Goal: Complete application form: Complete application form

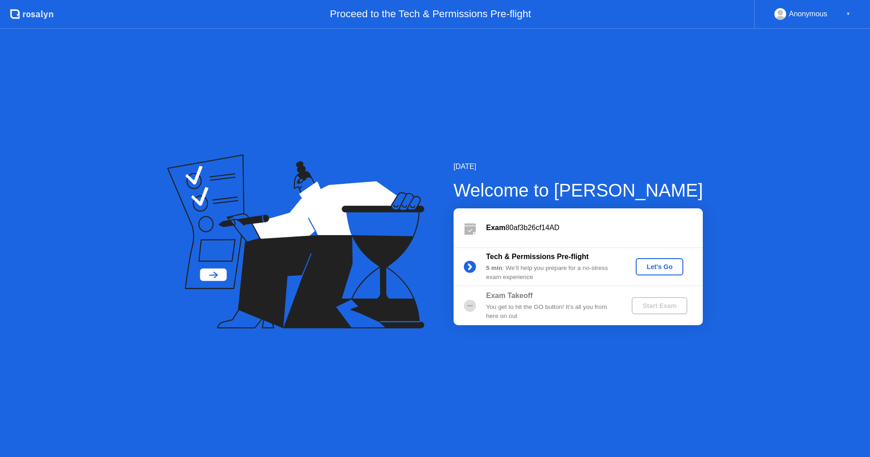
click at [663, 274] on button "Let's Go" at bounding box center [659, 266] width 48 height 17
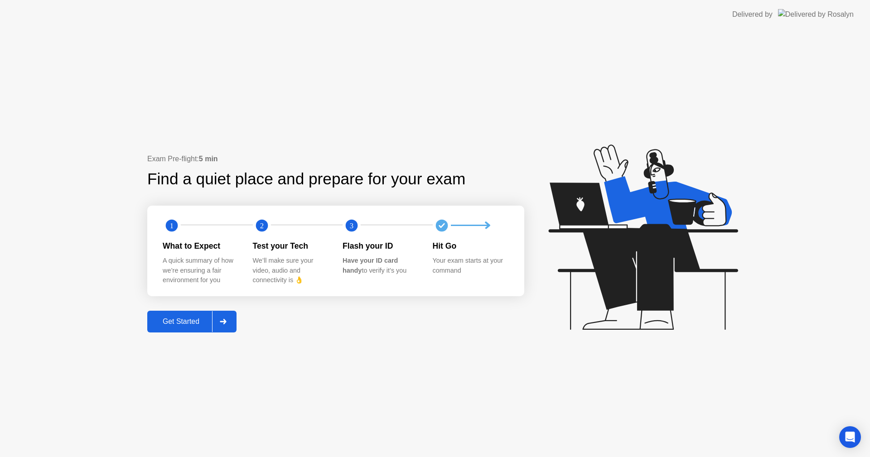
click at [183, 317] on div "Get Started" at bounding box center [181, 321] width 62 height 8
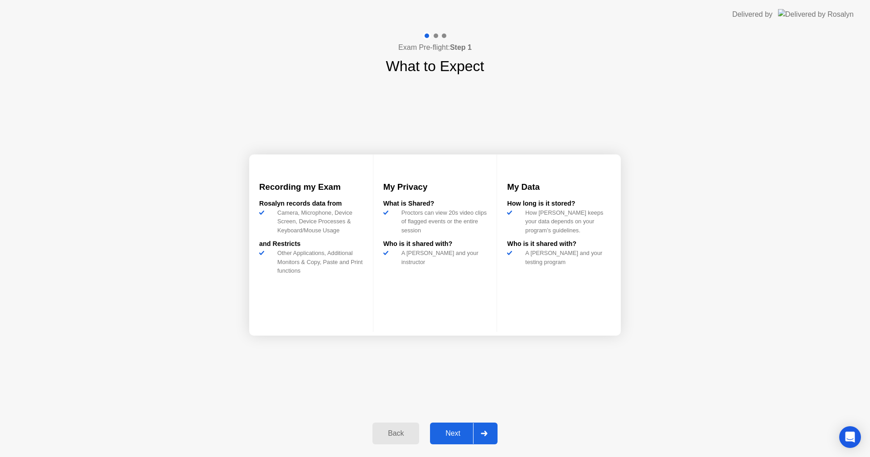
click at [475, 430] on div at bounding box center [484, 433] width 22 height 21
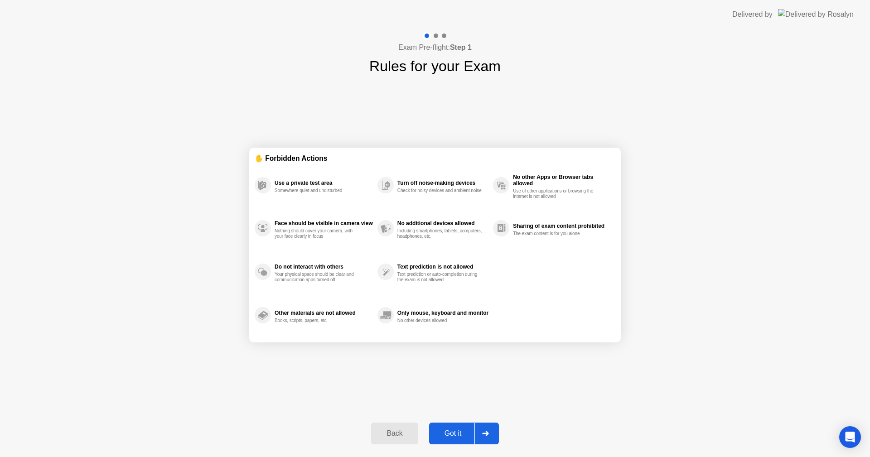
click at [470, 432] on div "Got it" at bounding box center [453, 433] width 43 height 8
select select "**********"
select select "*******"
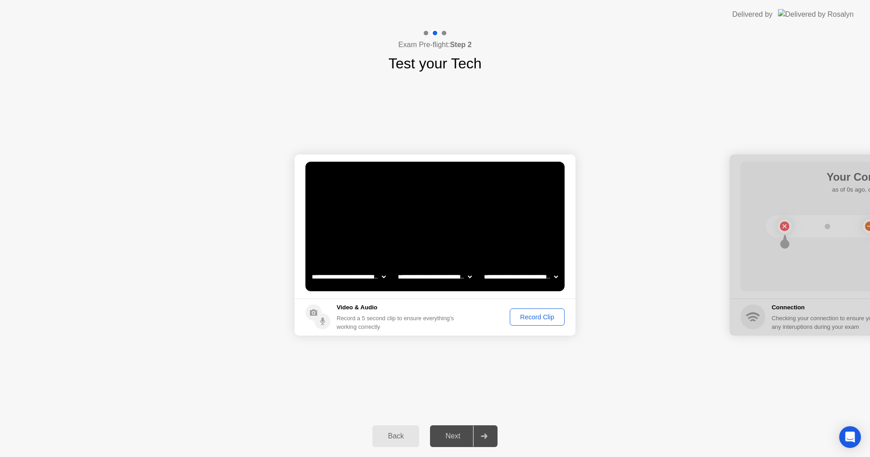
click at [527, 321] on div "Record Clip" at bounding box center [537, 316] width 48 height 7
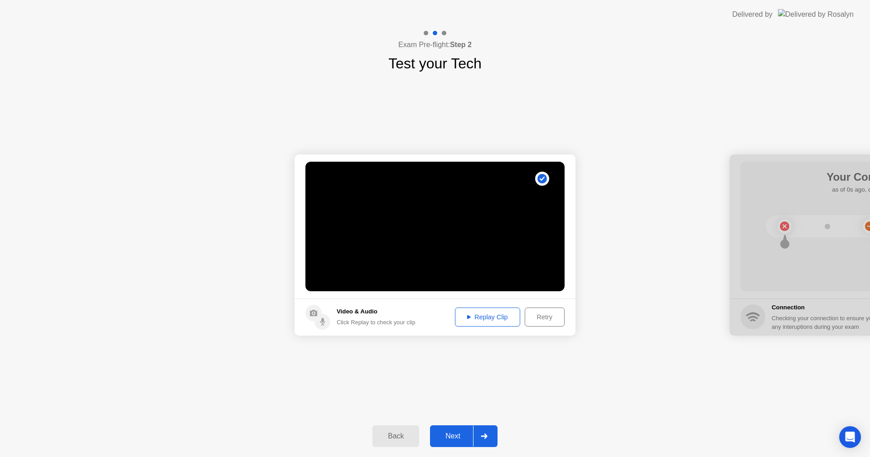
click at [451, 438] on div "Next" at bounding box center [453, 436] width 40 height 8
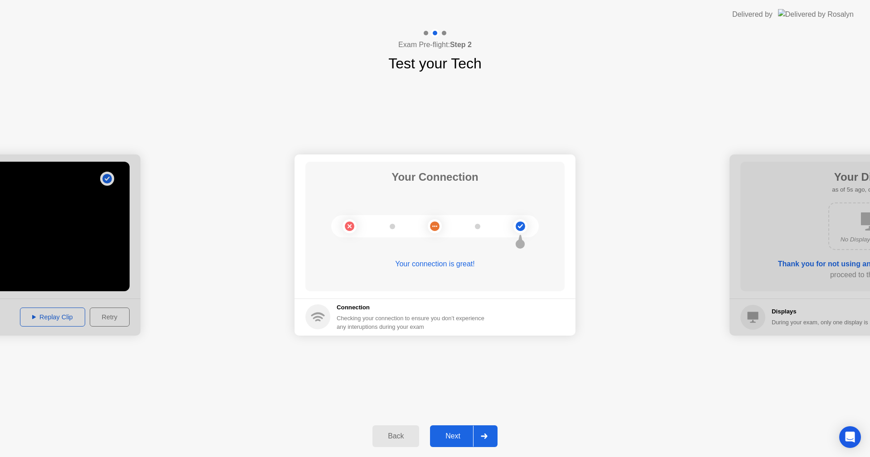
click at [464, 436] on div "Next" at bounding box center [453, 436] width 40 height 8
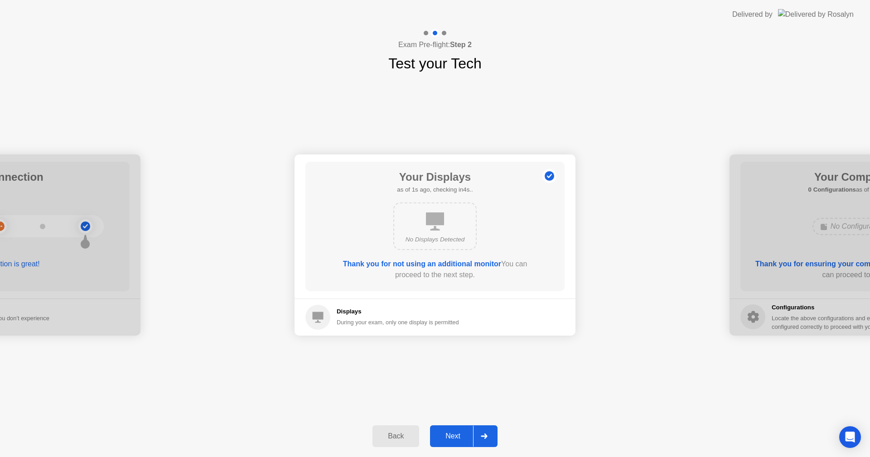
click at [457, 438] on div "Next" at bounding box center [453, 436] width 40 height 8
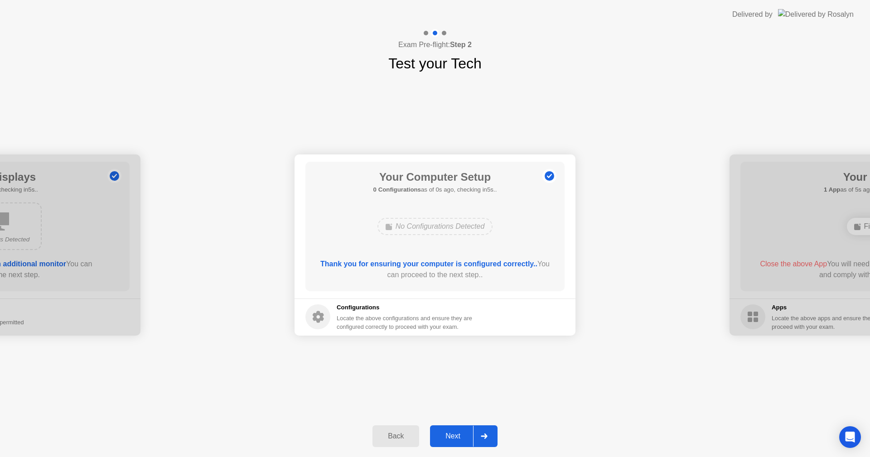
click at [457, 438] on div "Next" at bounding box center [453, 436] width 40 height 8
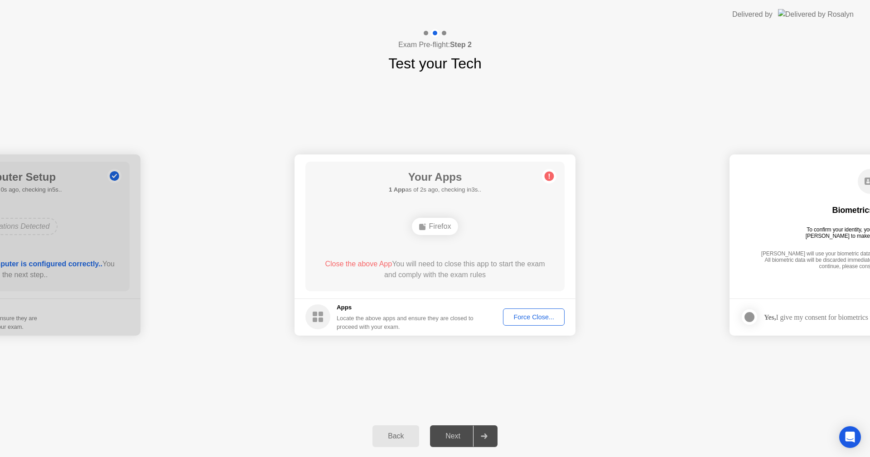
click at [352, 317] on div "Locate the above apps and ensure they are closed to proceed with your exam." at bounding box center [405, 322] width 137 height 17
click at [462, 432] on div "Next" at bounding box center [453, 436] width 40 height 8
click at [322, 298] on footer "Apps Locate the above apps and ensure they are closed to proceed with your exam…" at bounding box center [434, 316] width 281 height 37
click at [434, 385] on div "**********" at bounding box center [435, 244] width 870 height 341
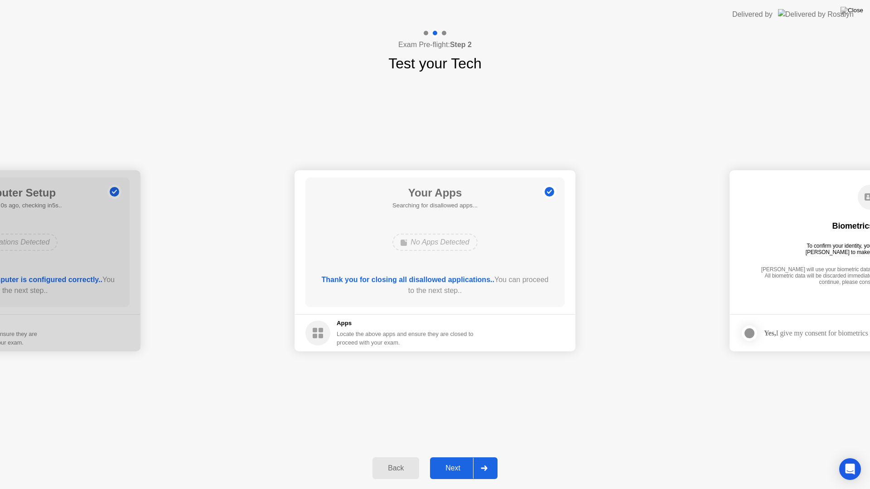
click at [469, 457] on button "Next" at bounding box center [463, 468] width 67 height 22
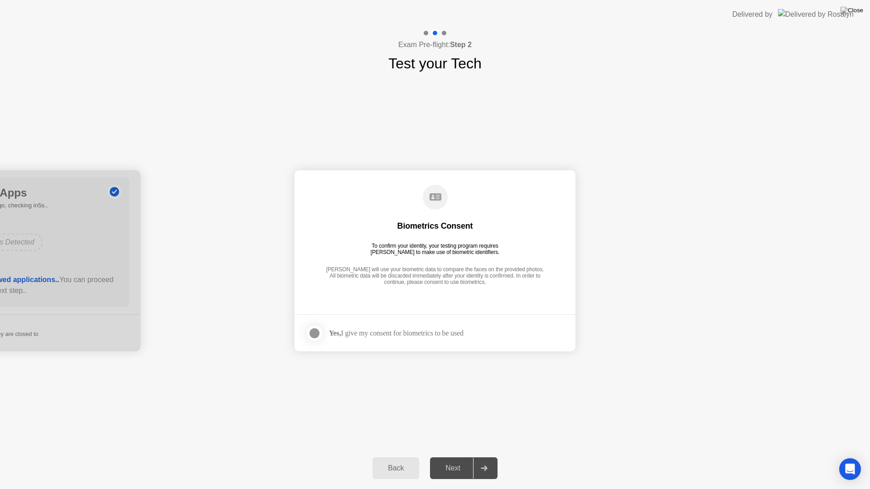
click at [319, 336] on div at bounding box center [314, 333] width 11 height 11
click at [461, 457] on div "Next" at bounding box center [453, 468] width 40 height 8
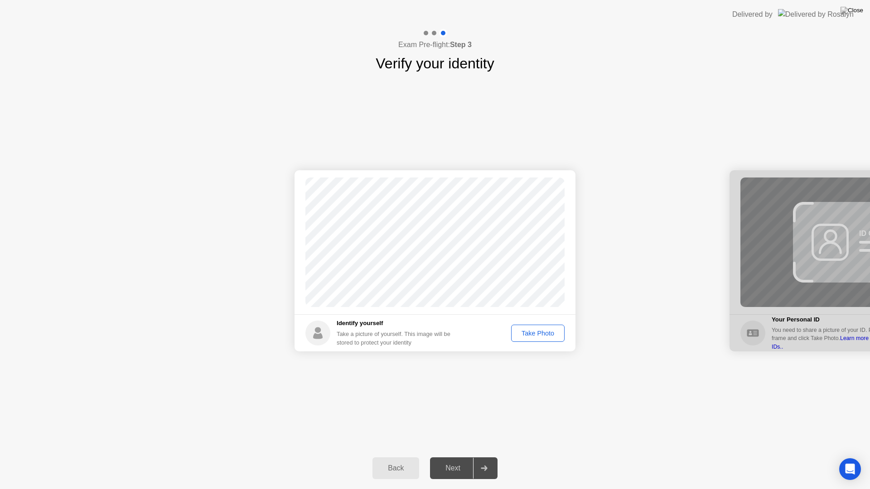
click at [531, 337] on div "Take Photo" at bounding box center [537, 333] width 47 height 7
click at [462, 457] on div "Next" at bounding box center [453, 468] width 40 height 8
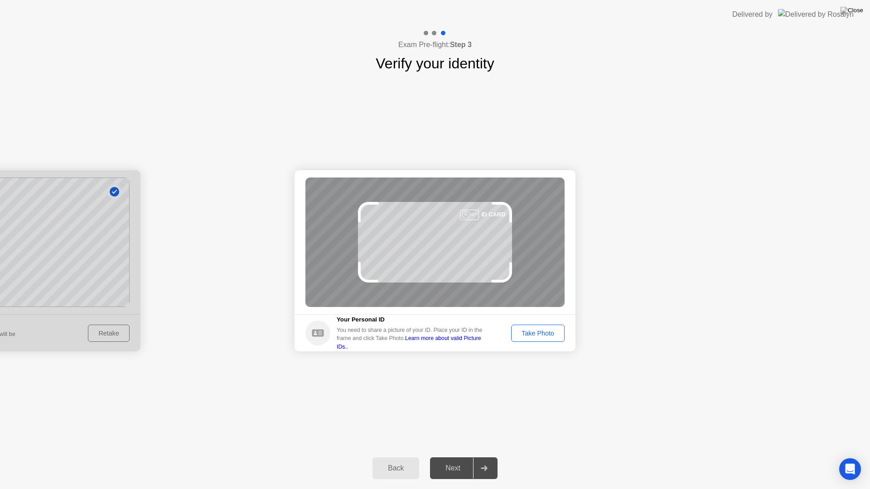
click at [521, 337] on div "Take Photo" at bounding box center [537, 333] width 47 height 7
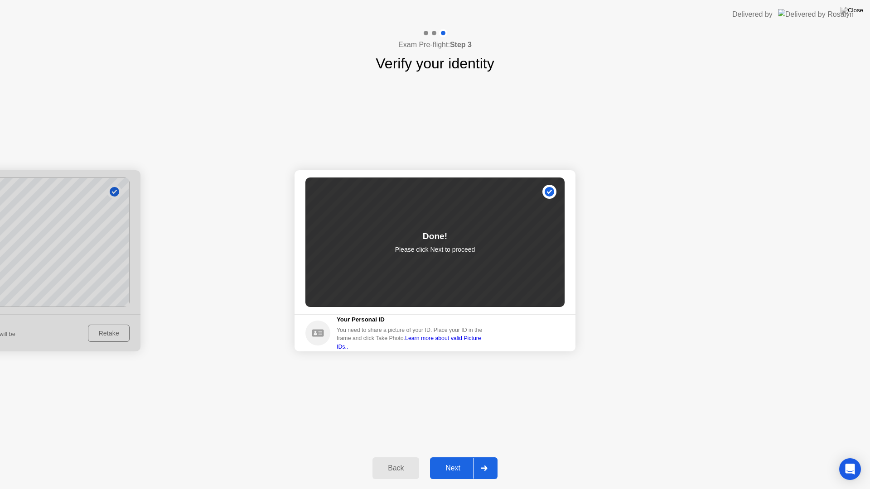
click at [462, 457] on button "Next" at bounding box center [463, 468] width 67 height 22
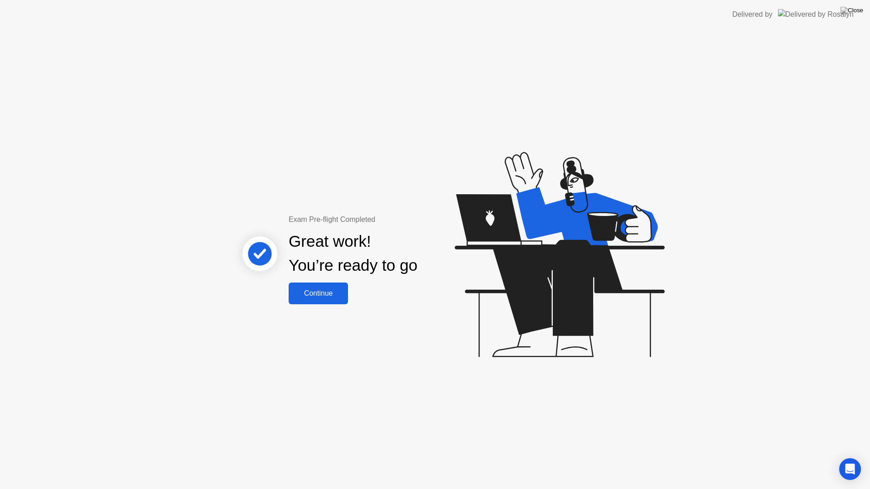
click at [305, 293] on div "Continue" at bounding box center [318, 293] width 54 height 8
